Goal: Task Accomplishment & Management: Use online tool/utility

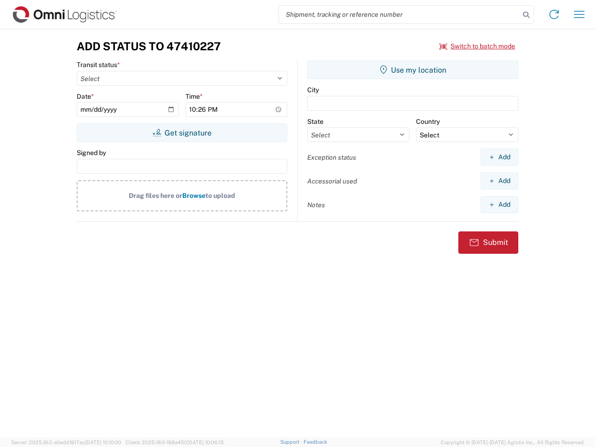
click at [400, 14] on input "search" at bounding box center [399, 15] width 241 height 18
click at [527, 15] on icon at bounding box center [526, 14] width 13 height 13
click at [554, 14] on icon at bounding box center [554, 14] width 15 height 15
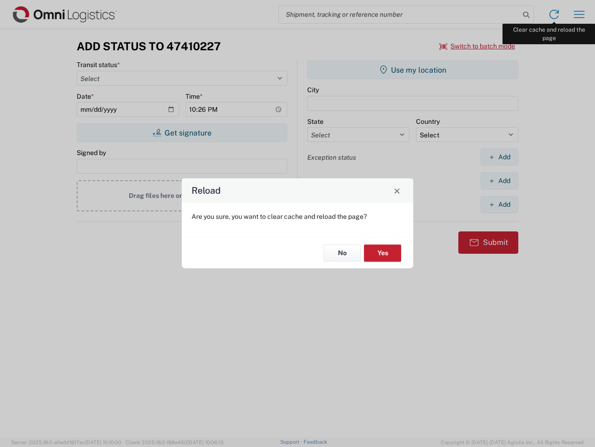
click at [580, 14] on div "Reload Are you sure, you want to clear cache and reload the page? No Yes" at bounding box center [297, 223] width 595 height 447
click at [478, 46] on div "Reload Are you sure, you want to clear cache and reload the page? No Yes" at bounding box center [297, 223] width 595 height 447
click at [182, 133] on div "Reload Are you sure, you want to clear cache and reload the page? No Yes" at bounding box center [297, 223] width 595 height 447
click at [413, 70] on div "Reload Are you sure, you want to clear cache and reload the page? No Yes" at bounding box center [297, 223] width 595 height 447
click at [500, 157] on div "Reload Are you sure, you want to clear cache and reload the page? No Yes" at bounding box center [297, 223] width 595 height 447
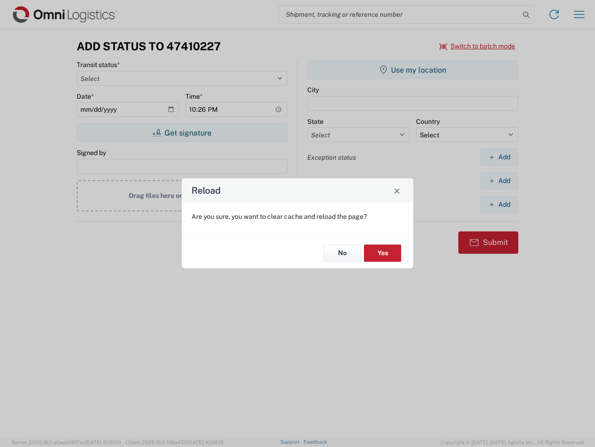
click at [500, 180] on div "Reload Are you sure, you want to clear cache and reload the page? No Yes" at bounding box center [297, 223] width 595 height 447
click at [500, 204] on div "Reload Are you sure, you want to clear cache and reload the page? No Yes" at bounding box center [297, 223] width 595 height 447
